Goal: Task Accomplishment & Management: Manage account settings

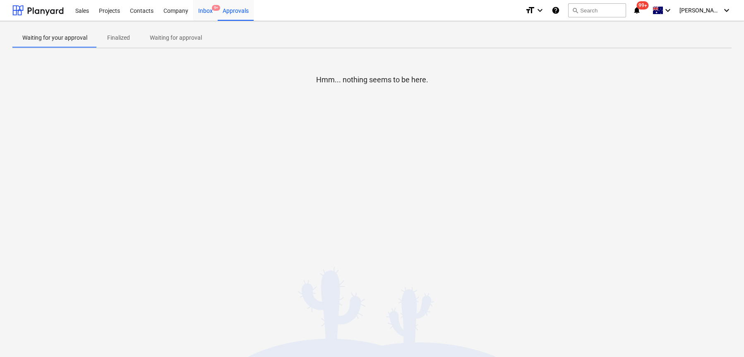
click at [205, 11] on div "Inbox 9+" at bounding box center [205, 10] width 24 height 21
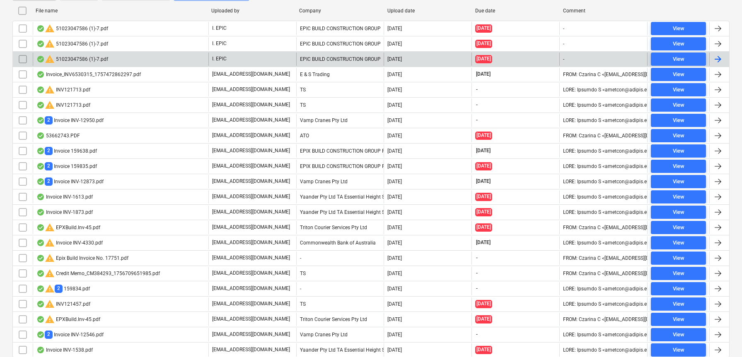
scroll to position [240, 0]
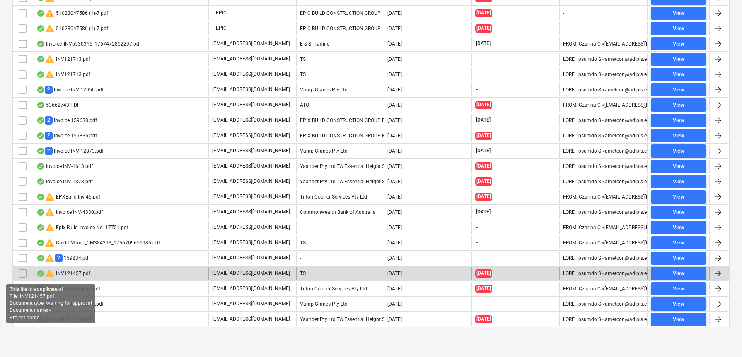
click at [48, 274] on span "warning" at bounding box center [50, 274] width 10 height 10
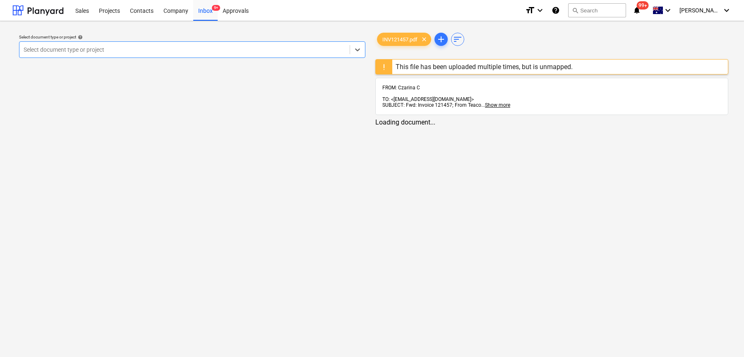
click at [512, 69] on div "This file has been uploaded multiple times, but is unmapped." at bounding box center [484, 67] width 177 height 8
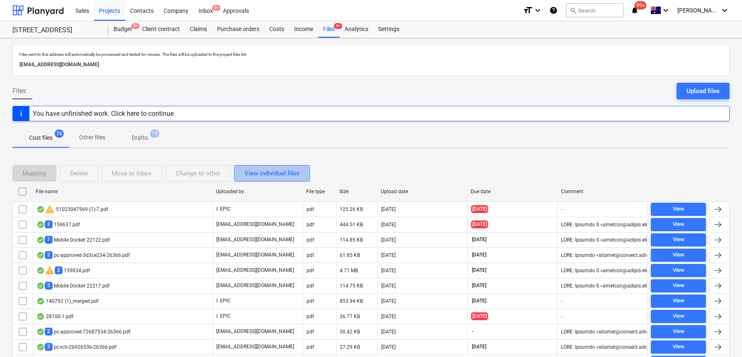
click at [267, 173] on div "View individual files" at bounding box center [271, 173] width 55 height 11
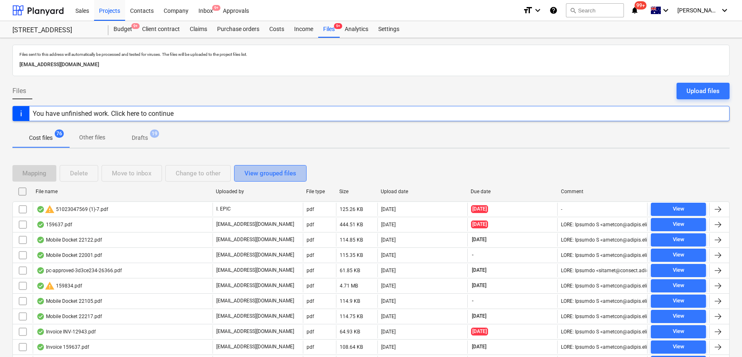
click at [267, 173] on div "View grouped files" at bounding box center [270, 173] width 52 height 11
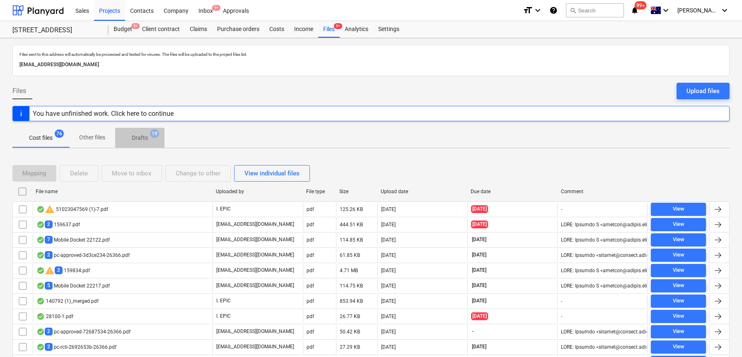
click at [148, 140] on span "Drafts 19" at bounding box center [139, 138] width 29 height 9
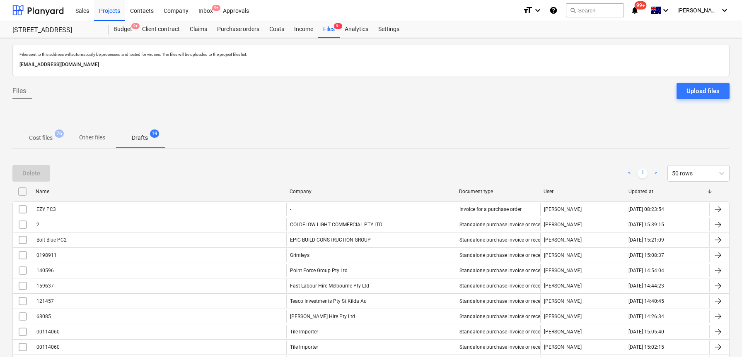
click at [24, 193] on input "checkbox" at bounding box center [22, 191] width 13 height 13
click at [39, 174] on div "Delete" at bounding box center [31, 173] width 18 height 11
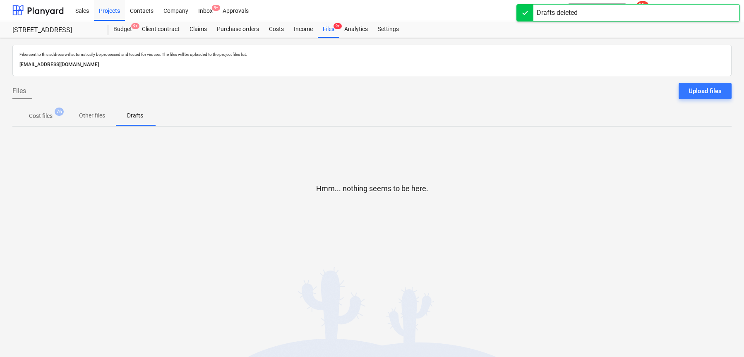
click at [41, 116] on p "Cost files" at bounding box center [41, 116] width 24 height 9
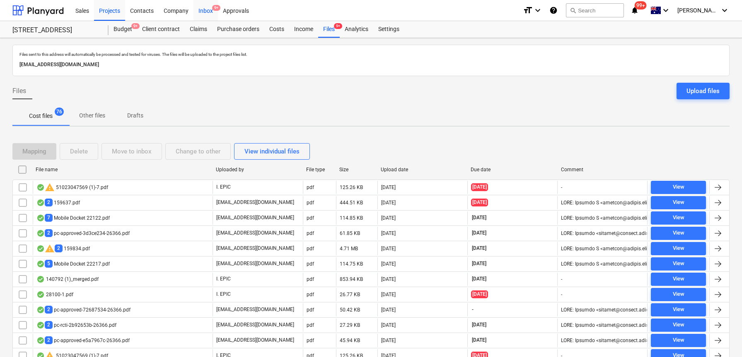
click at [211, 10] on div "Inbox 9+" at bounding box center [205, 10] width 24 height 21
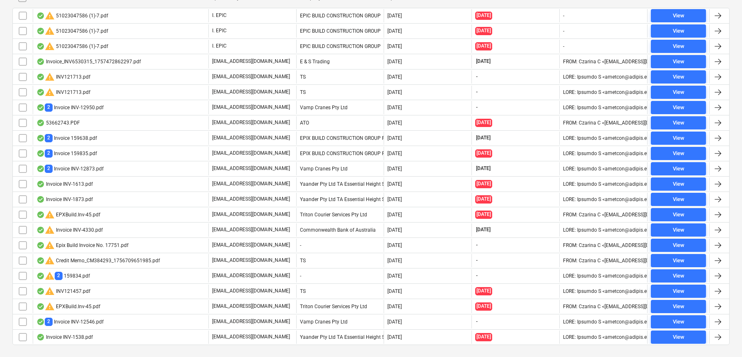
scroll to position [240, 0]
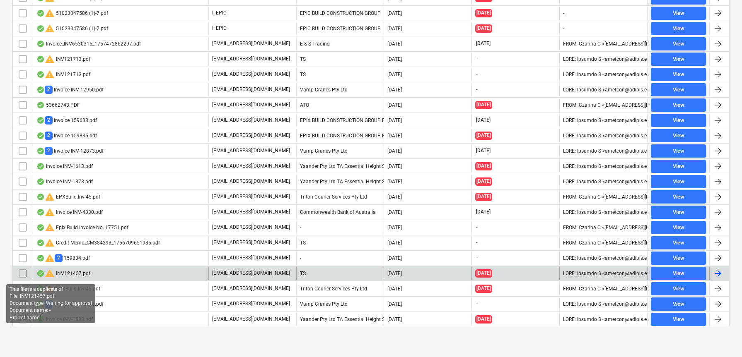
click at [50, 272] on span "warning" at bounding box center [50, 274] width 10 height 10
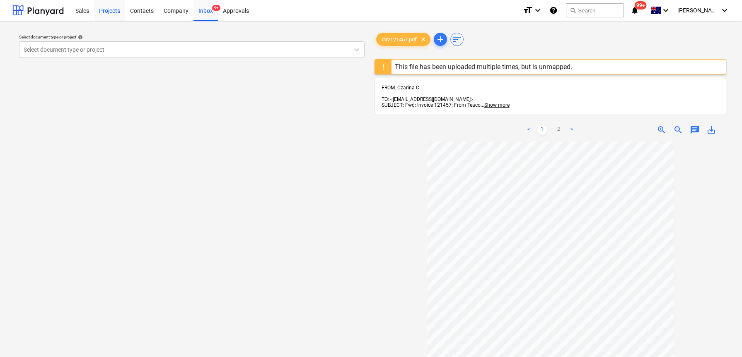
click at [116, 10] on div "Projects" at bounding box center [109, 10] width 31 height 21
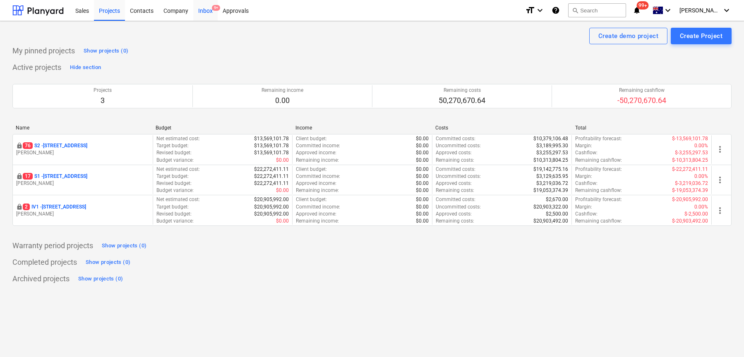
click at [207, 16] on div "Inbox 9+" at bounding box center [205, 10] width 24 height 21
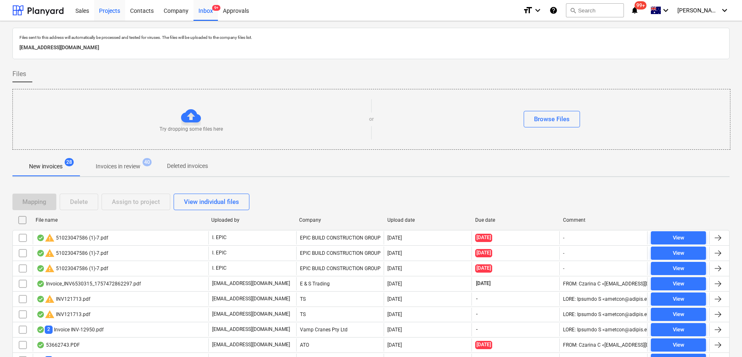
click at [96, 9] on div "Projects" at bounding box center [109, 10] width 31 height 21
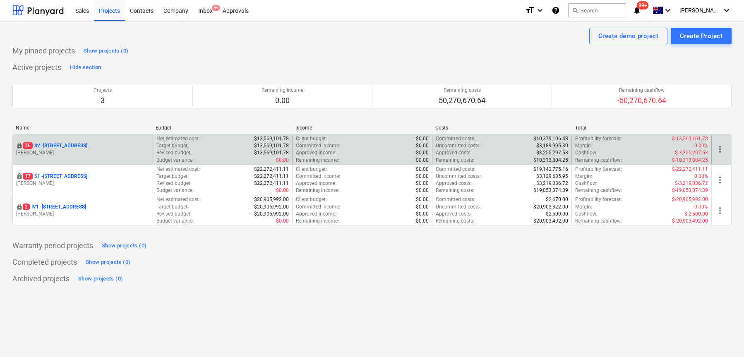
click at [77, 146] on p "[STREET_ADDRESS]" at bounding box center [55, 145] width 65 height 7
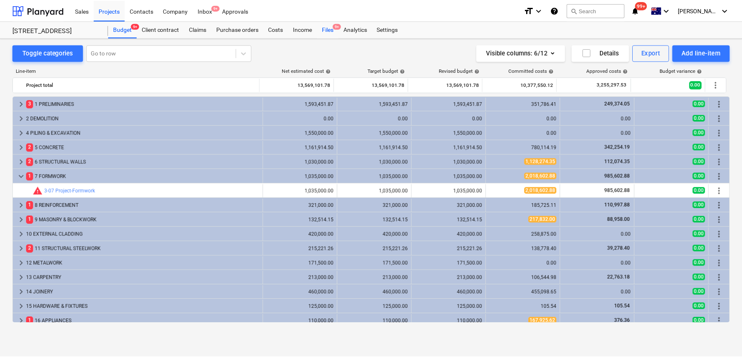
scroll to position [35, 0]
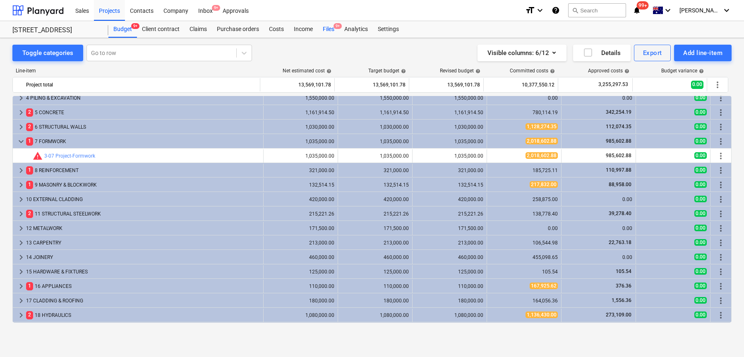
click at [323, 30] on div "Files 9+" at bounding box center [329, 29] width 22 height 17
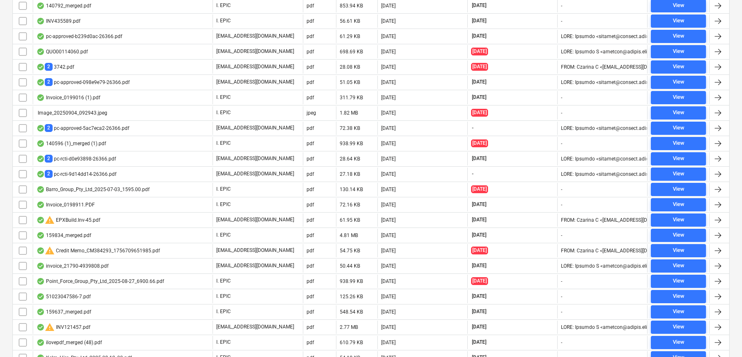
scroll to position [619, 0]
